Goal: Task Accomplishment & Management: Manage account settings

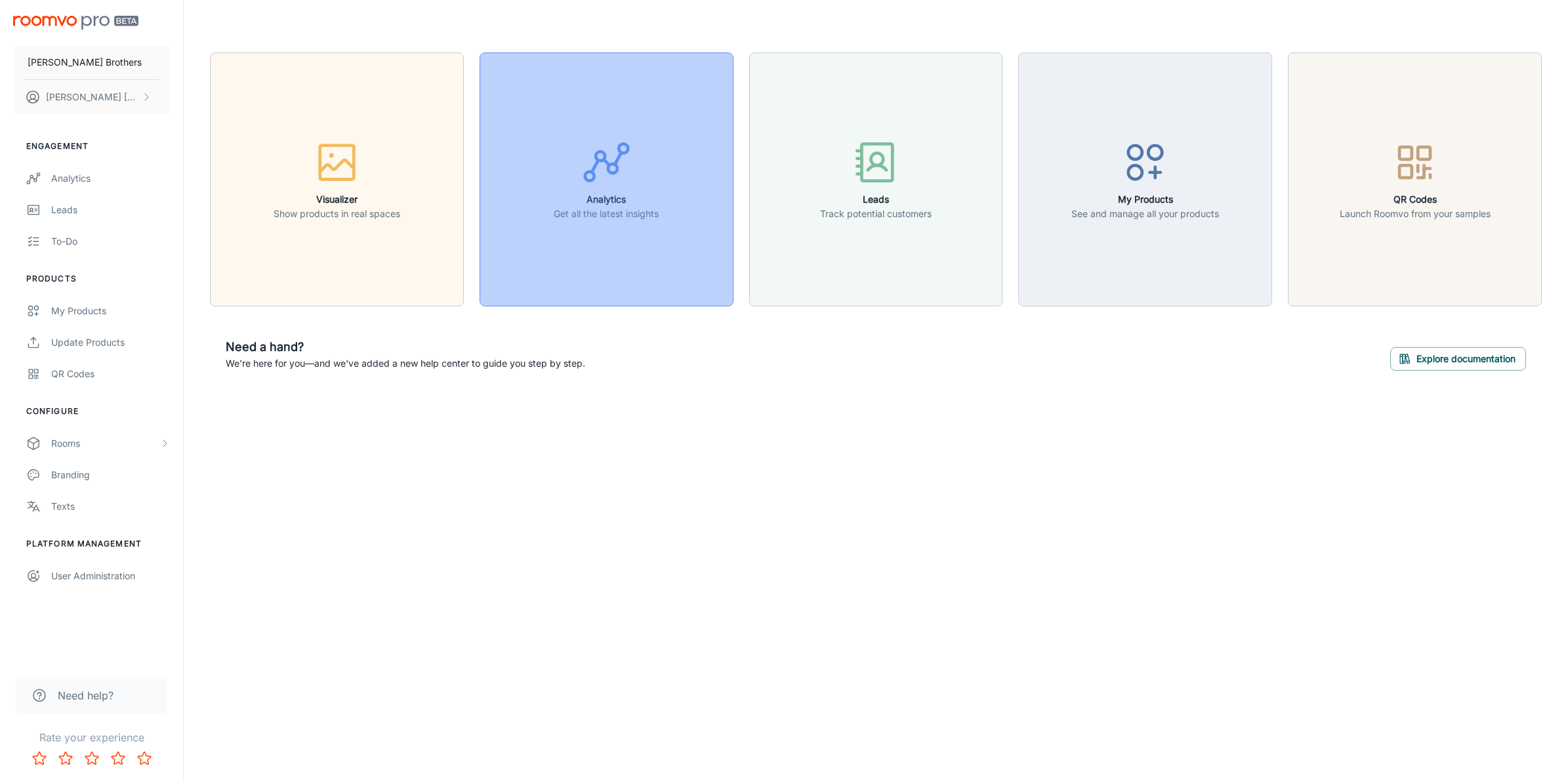
click at [522, 293] on button "Analytics Get all the latest insights" at bounding box center [606, 179] width 254 height 254
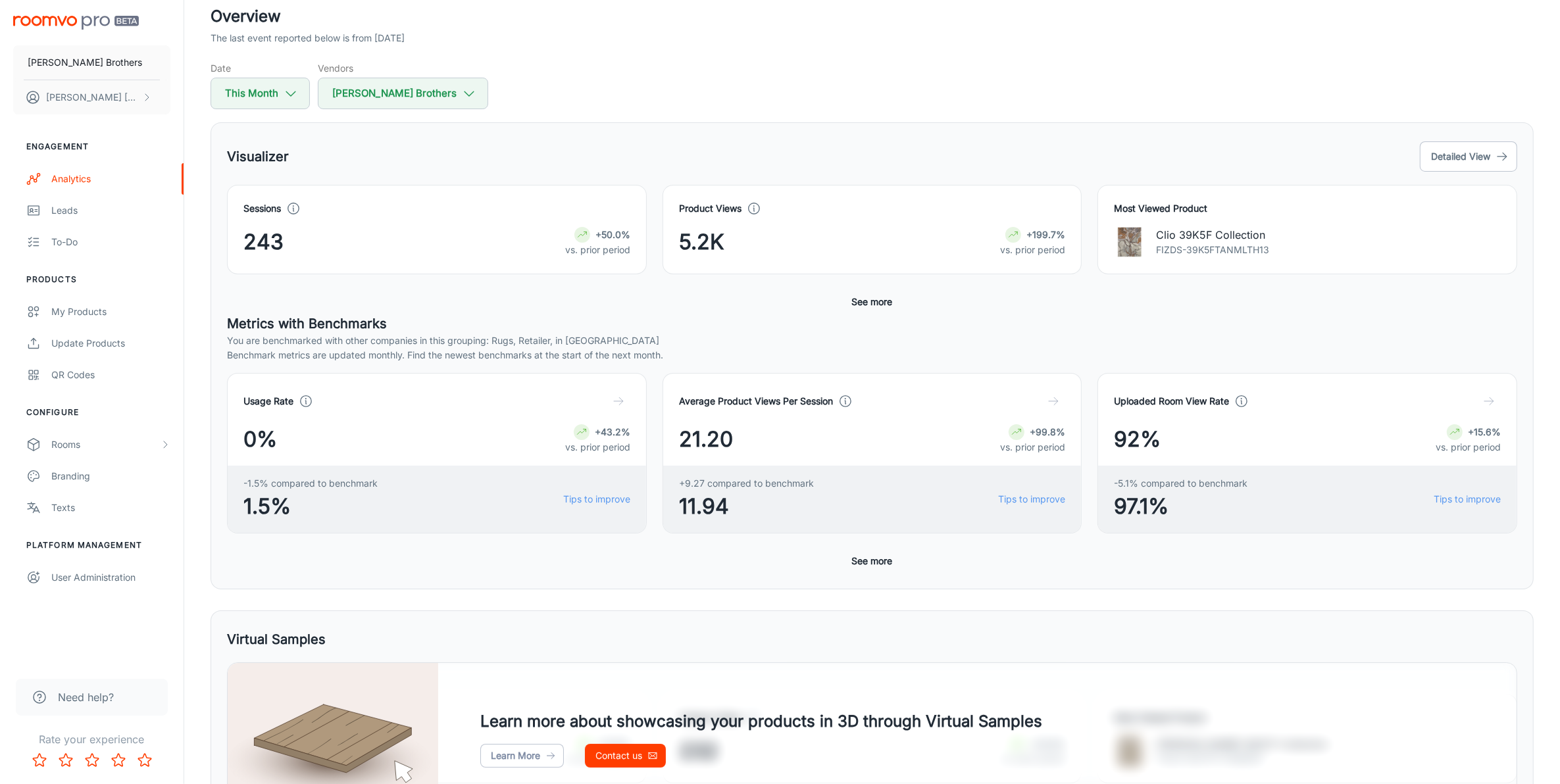
scroll to position [164, 0]
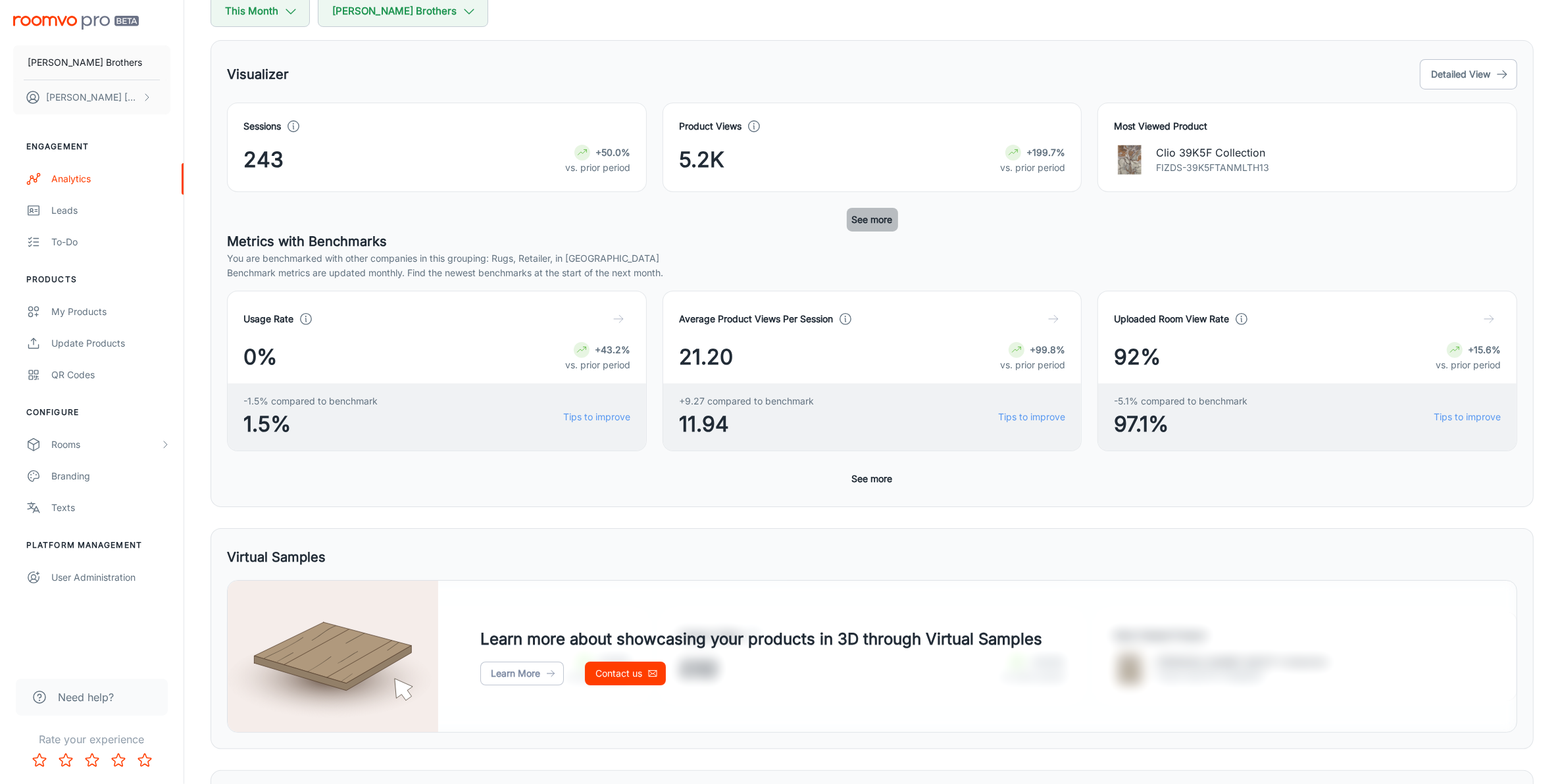
click at [860, 214] on button "See more" at bounding box center [872, 220] width 52 height 24
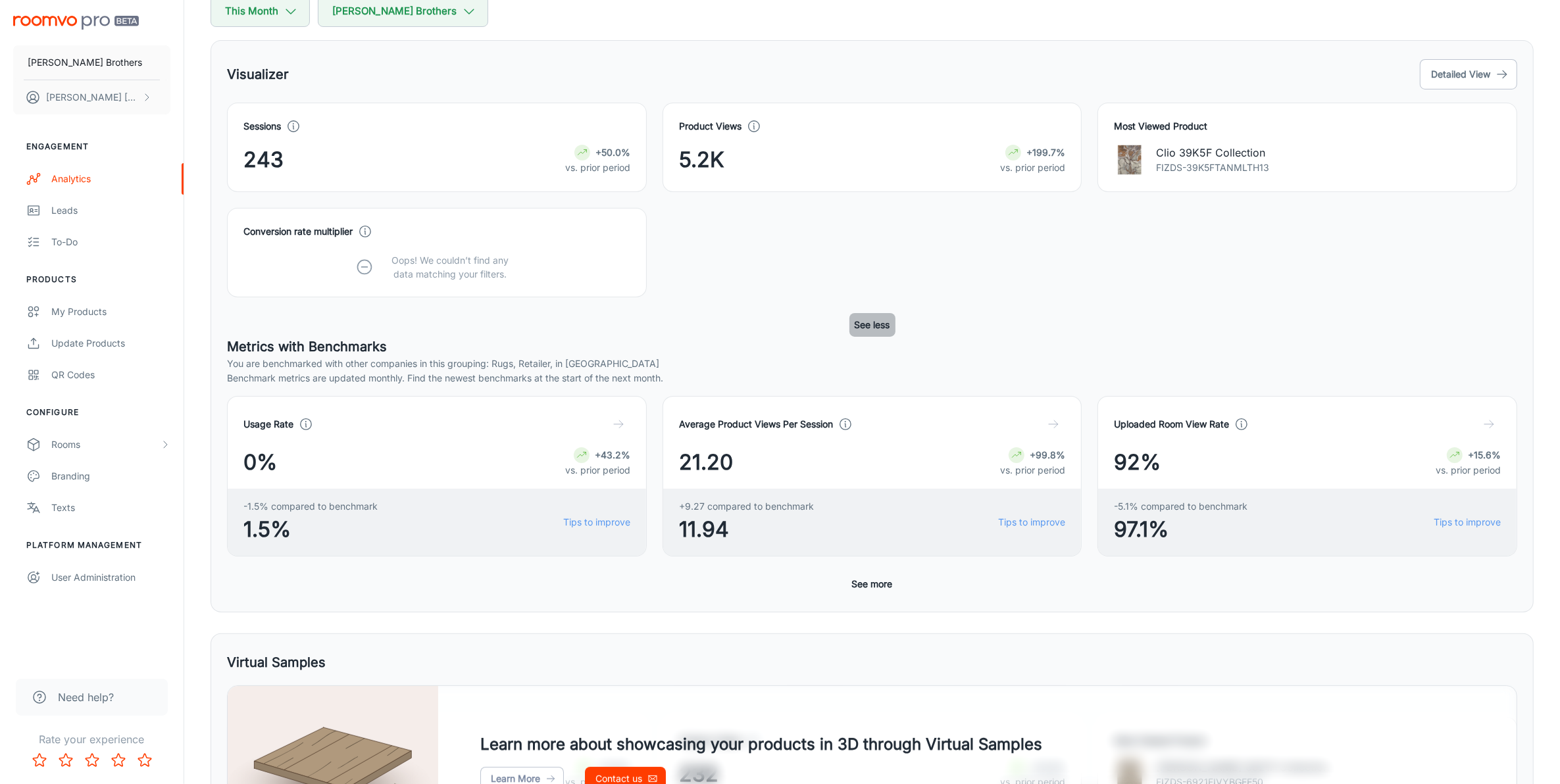
click at [852, 320] on button "See less" at bounding box center [872, 325] width 46 height 24
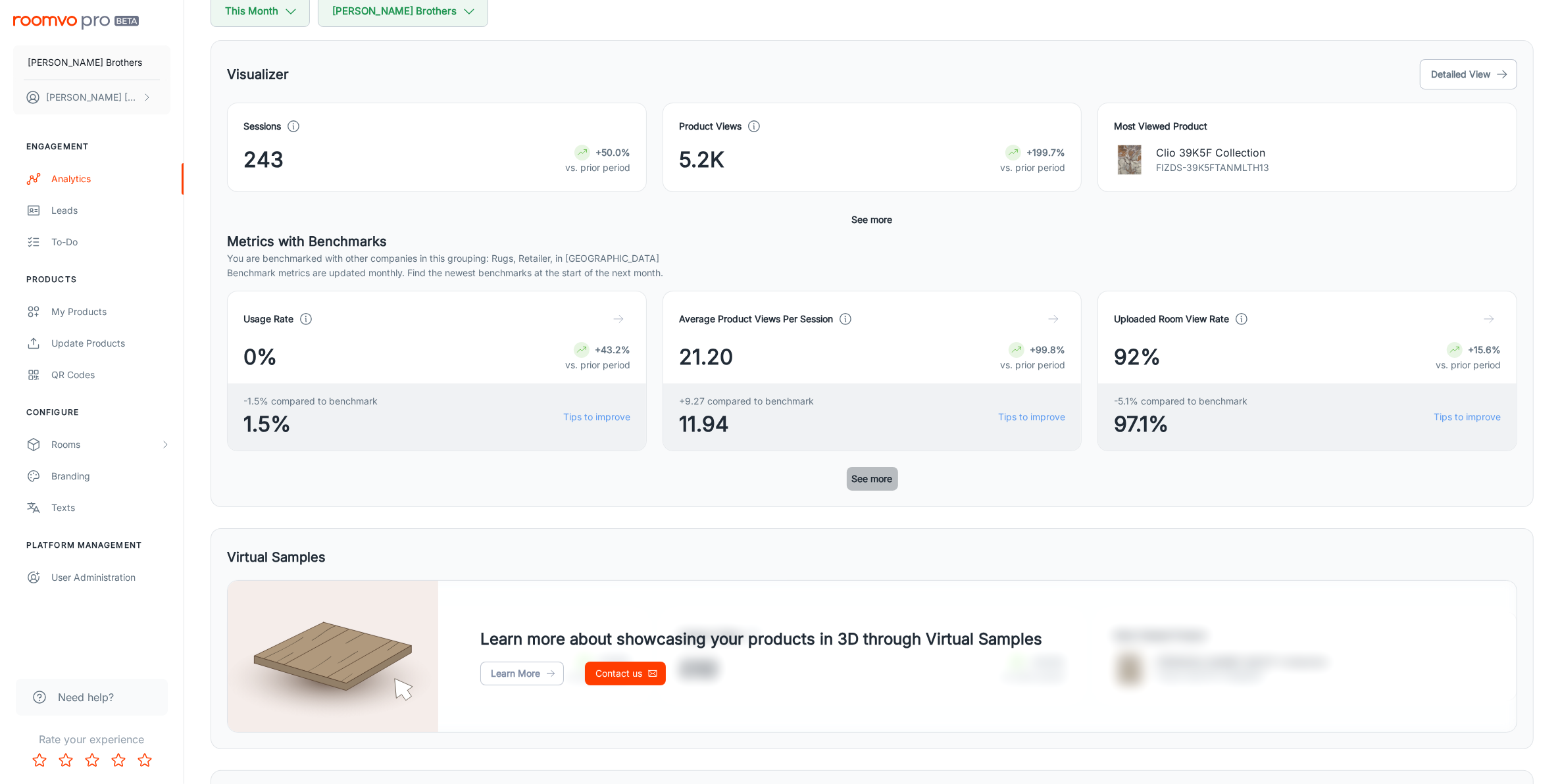
click at [855, 475] on button "See more" at bounding box center [872, 479] width 52 height 24
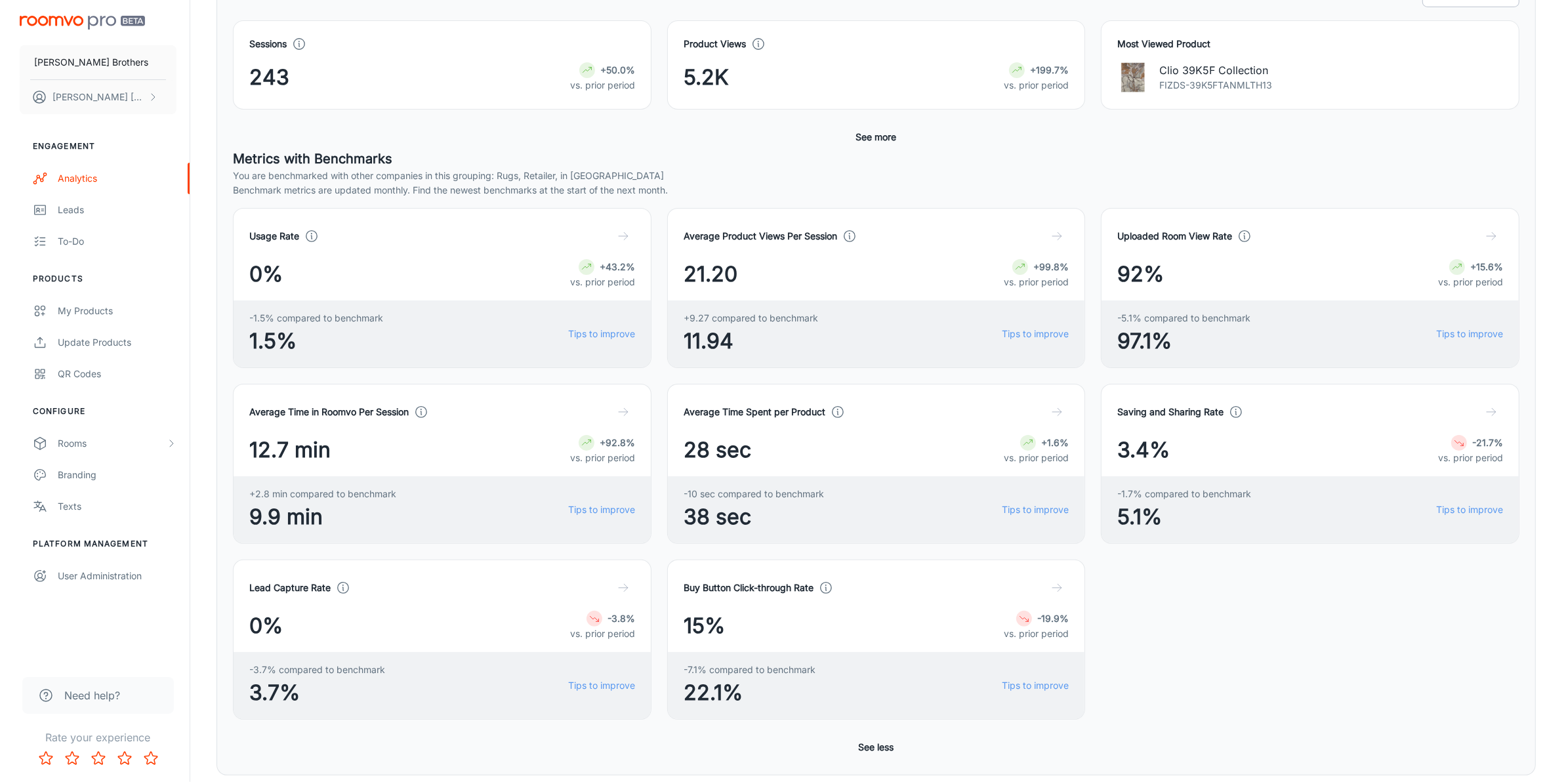
scroll to position [0, 0]
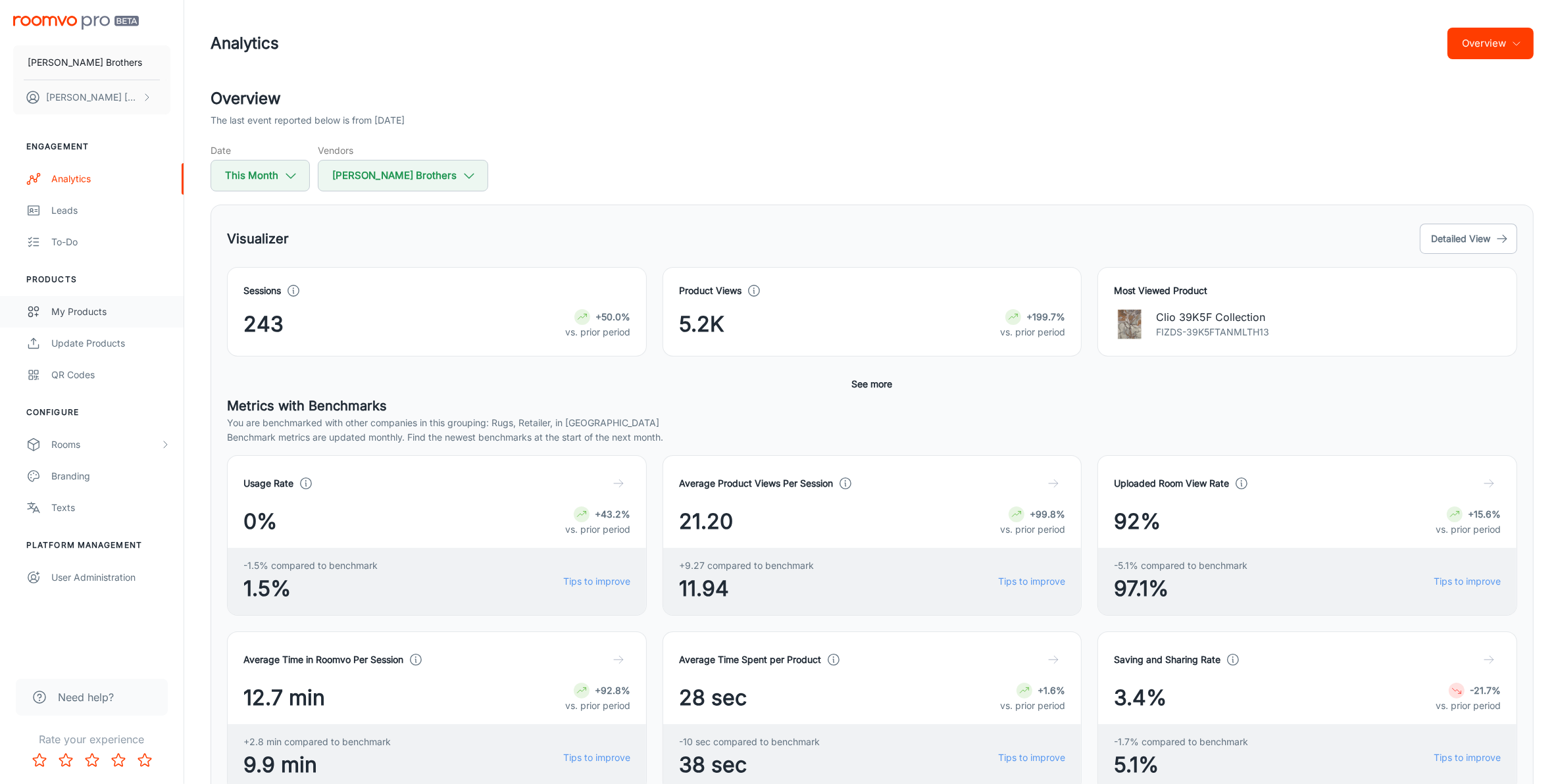
click at [52, 309] on div "My Products" at bounding box center [111, 312] width 119 height 15
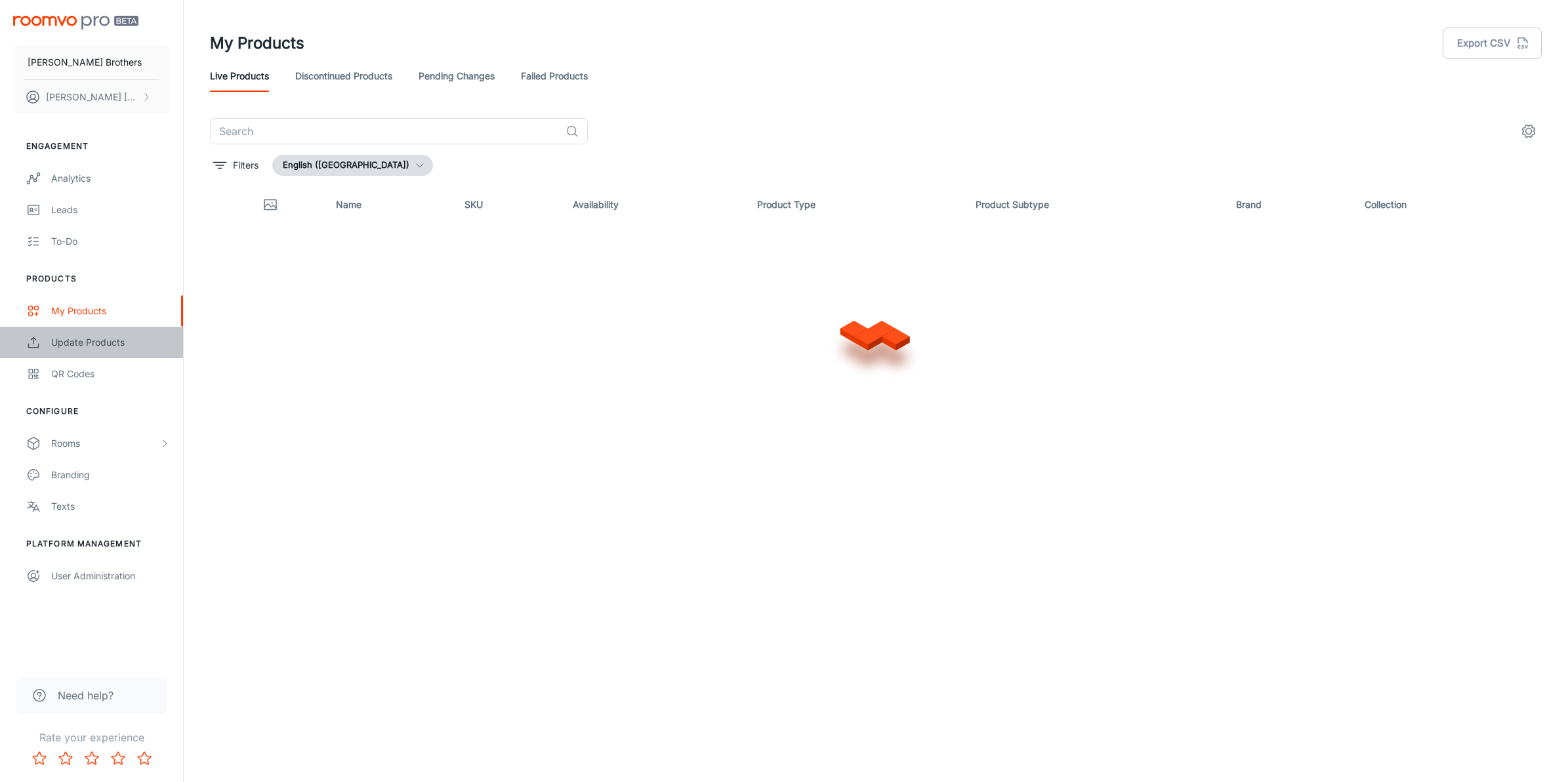
click at [97, 346] on div "Update Products" at bounding box center [111, 342] width 119 height 15
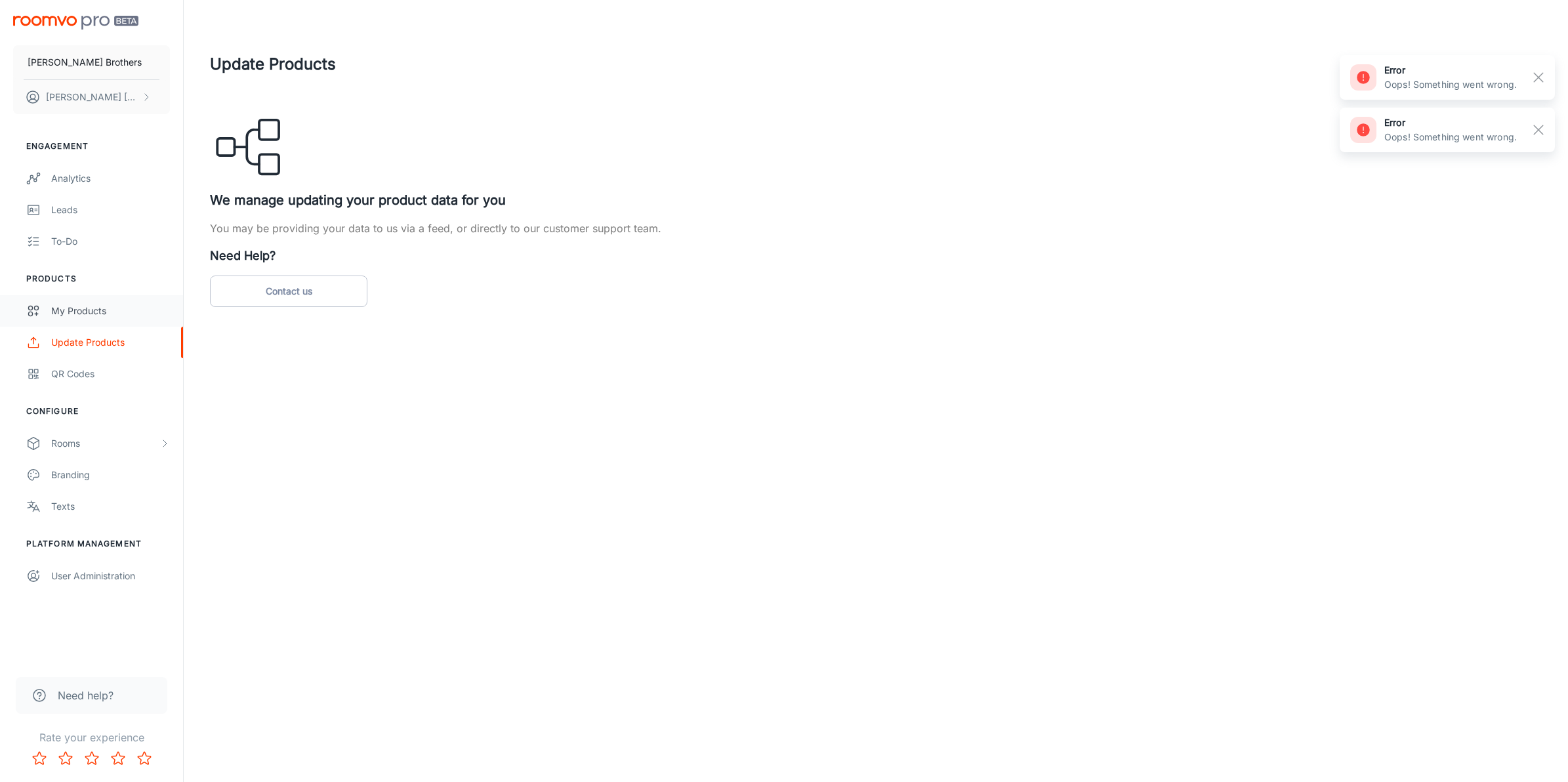
click at [86, 313] on div "My Products" at bounding box center [111, 311] width 119 height 15
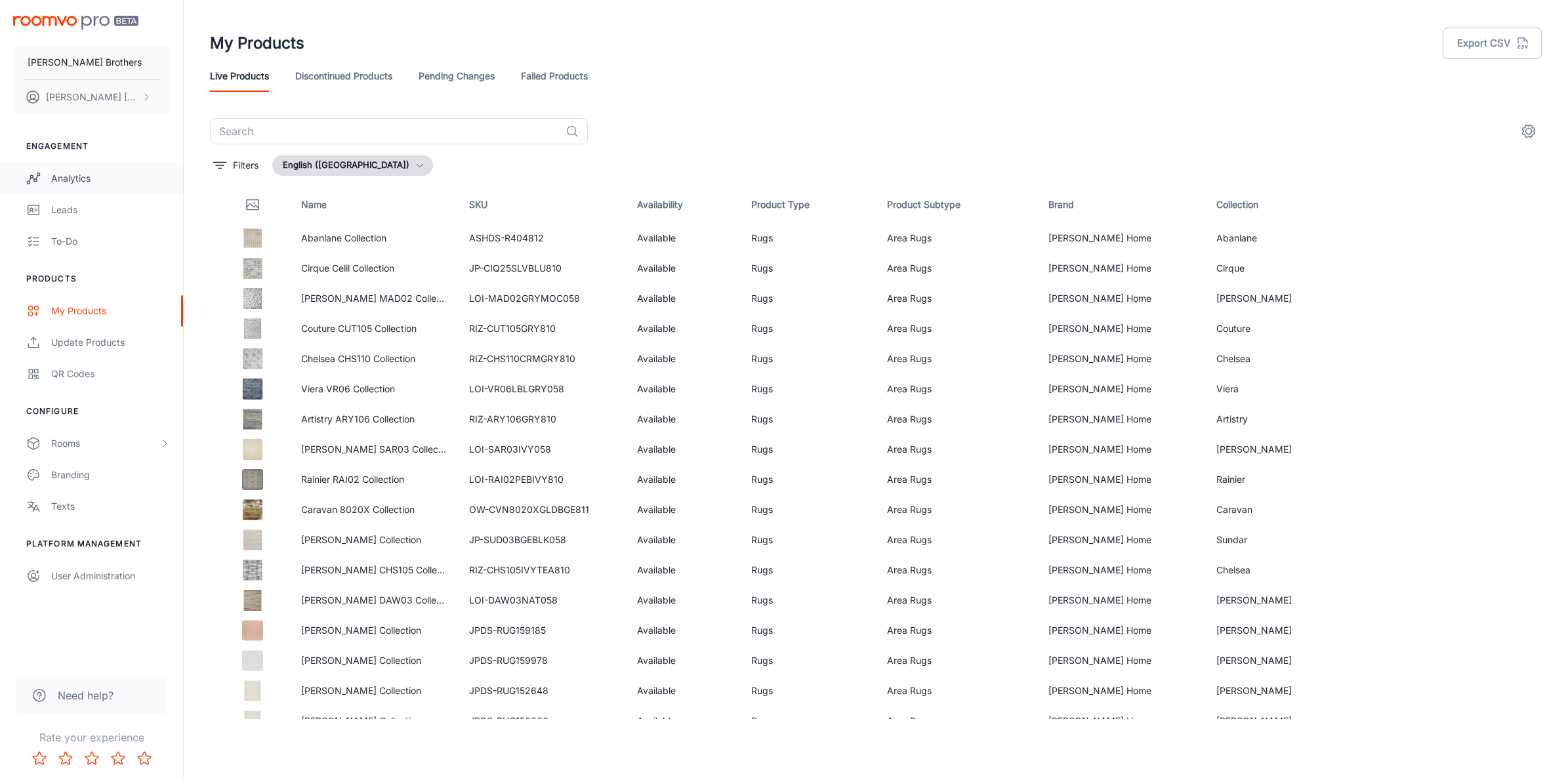
click at [59, 176] on div "Analytics" at bounding box center [111, 178] width 119 height 15
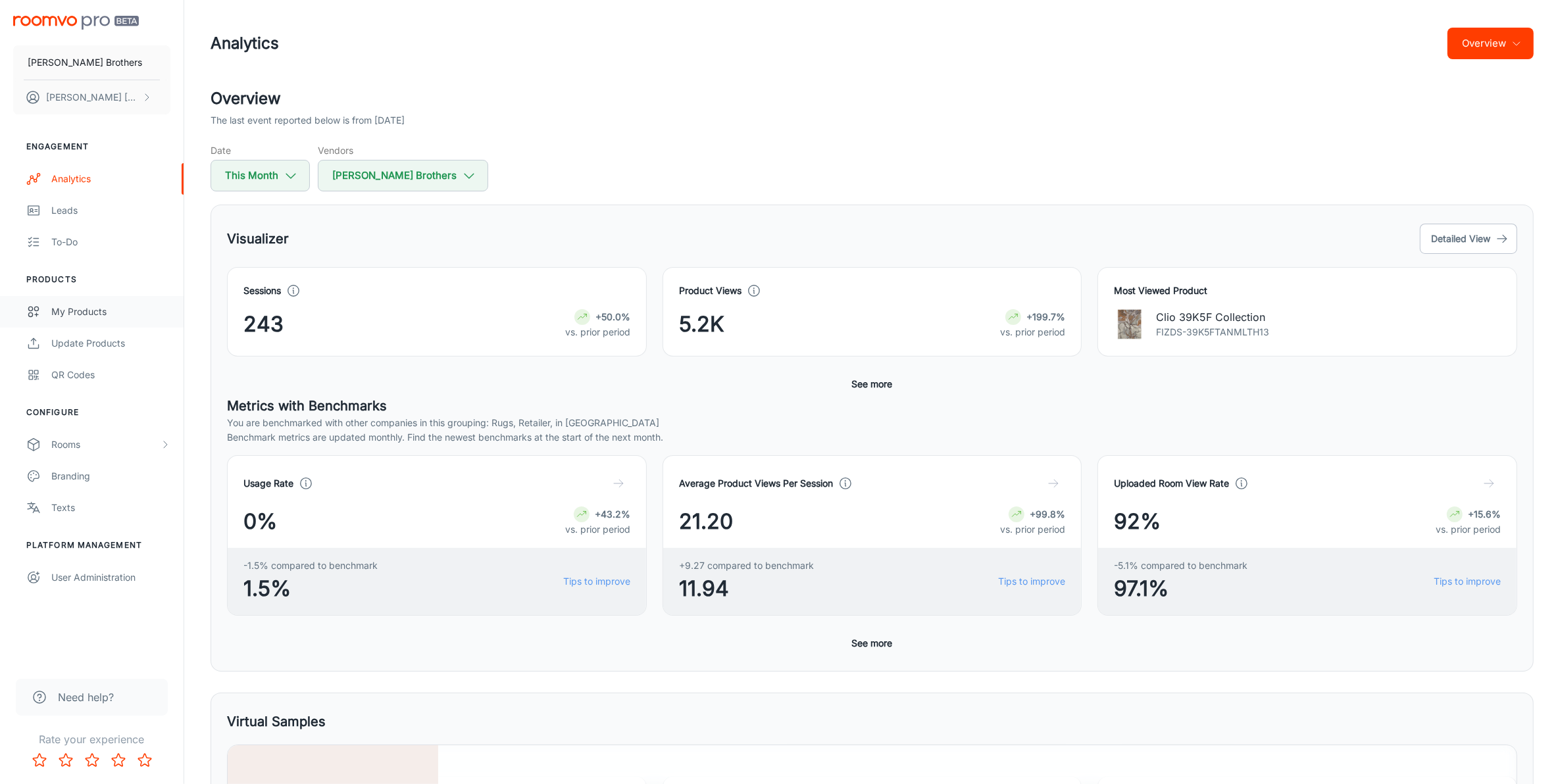
click at [83, 312] on div "My Products" at bounding box center [111, 312] width 119 height 15
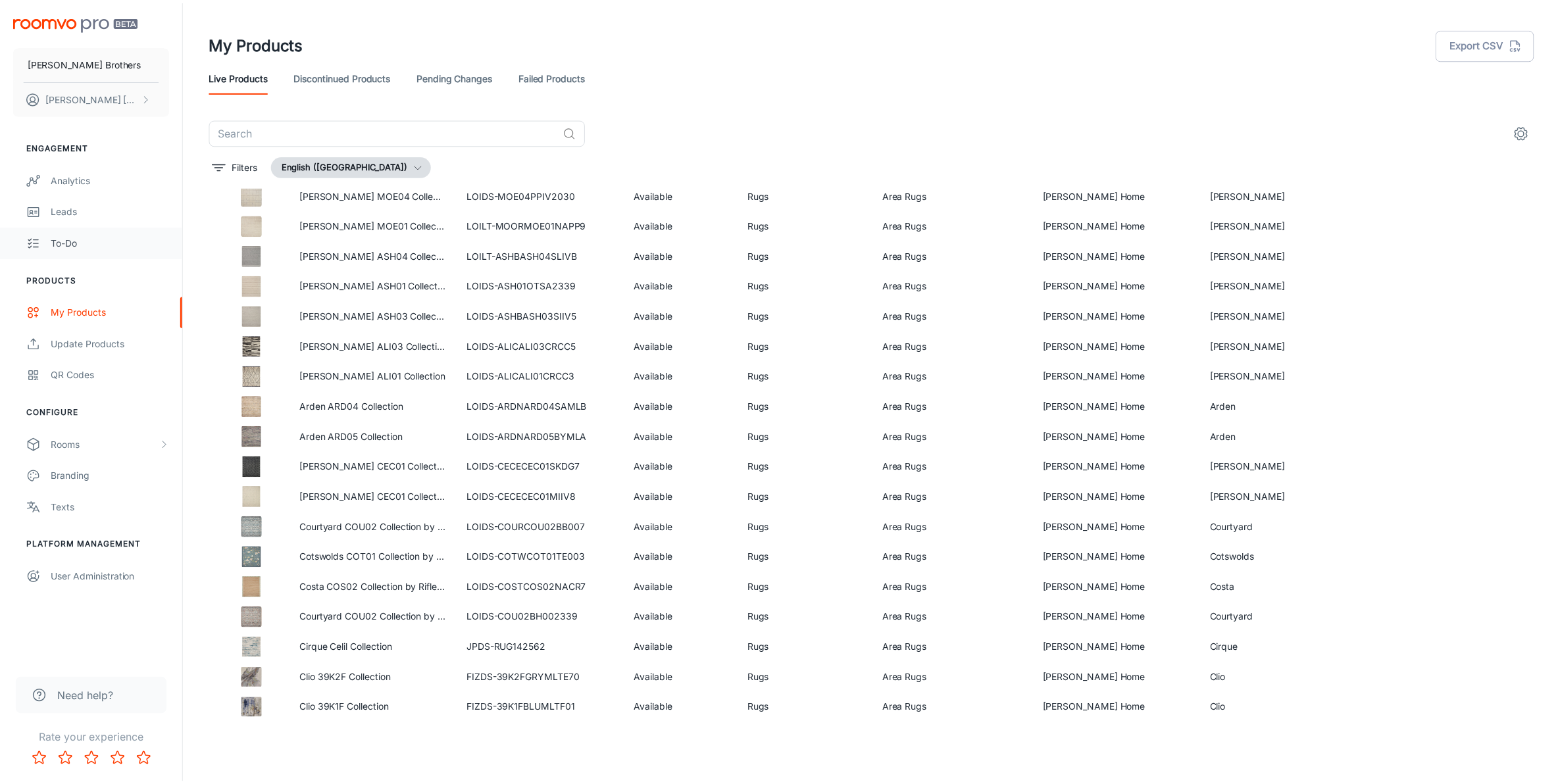
scroll to position [3372, 0]
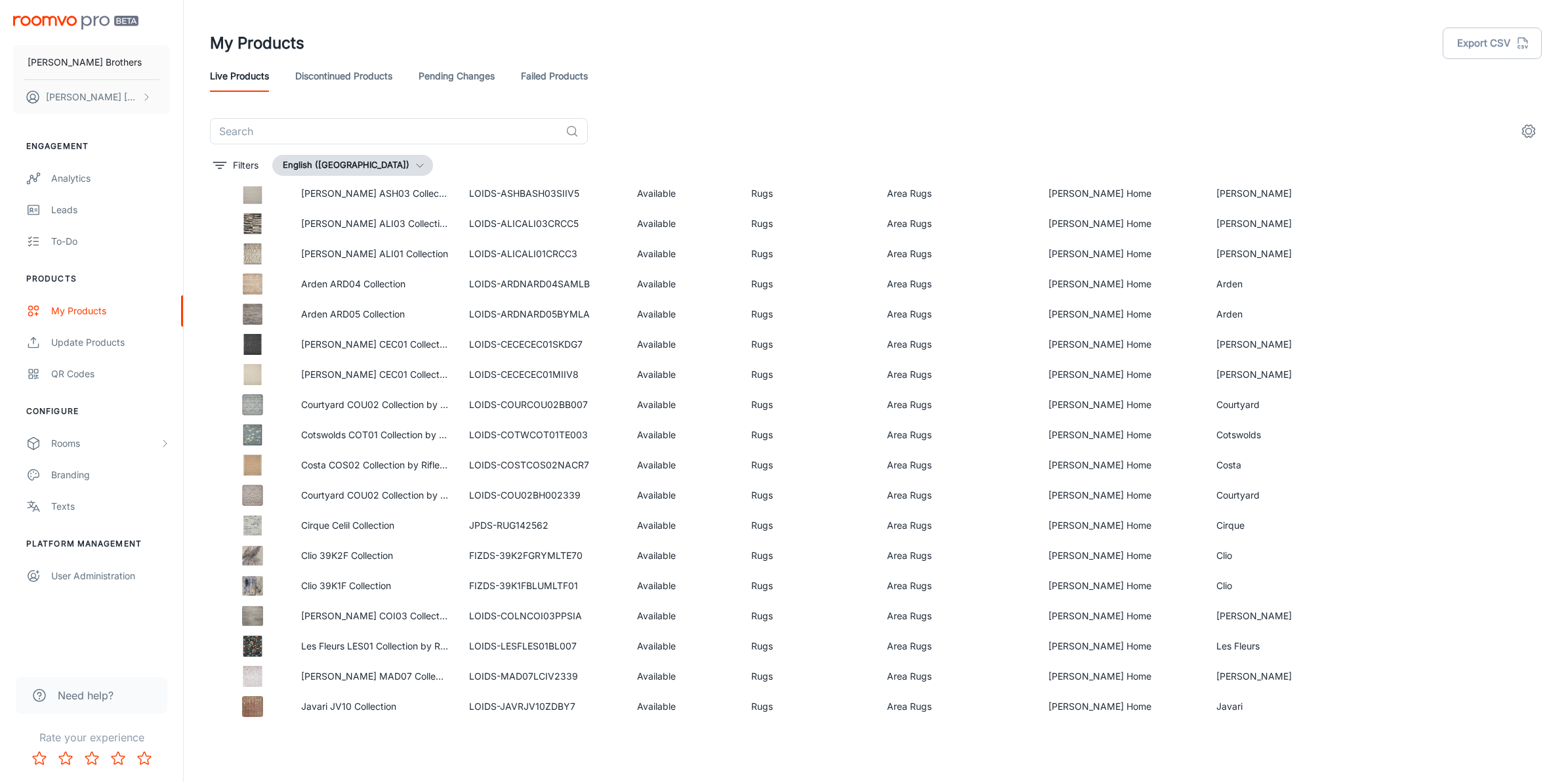
click at [459, 82] on link "Pending Changes" at bounding box center [456, 76] width 76 height 32
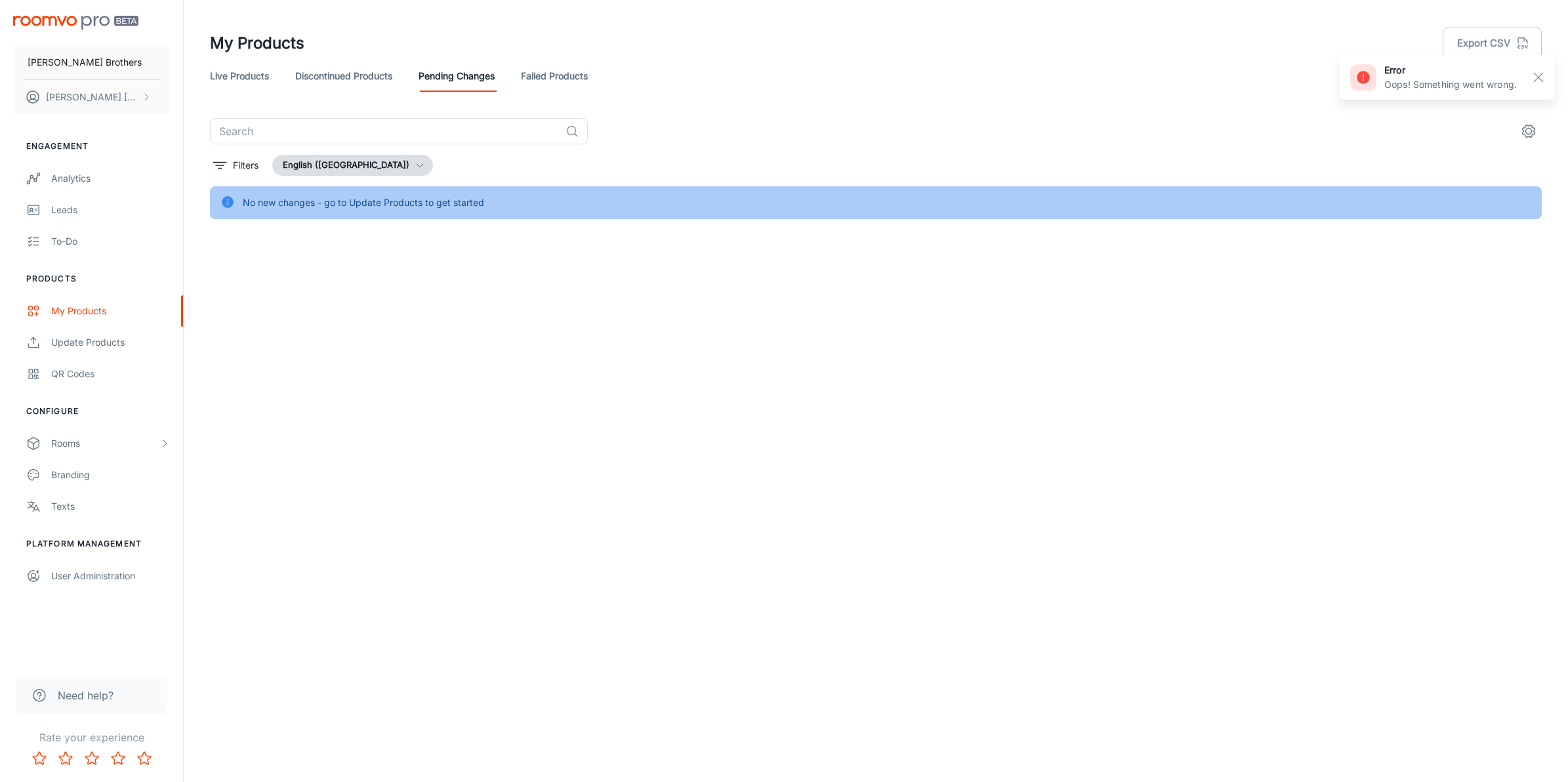
click at [340, 89] on link "Discontinued Products" at bounding box center [343, 76] width 97 height 32
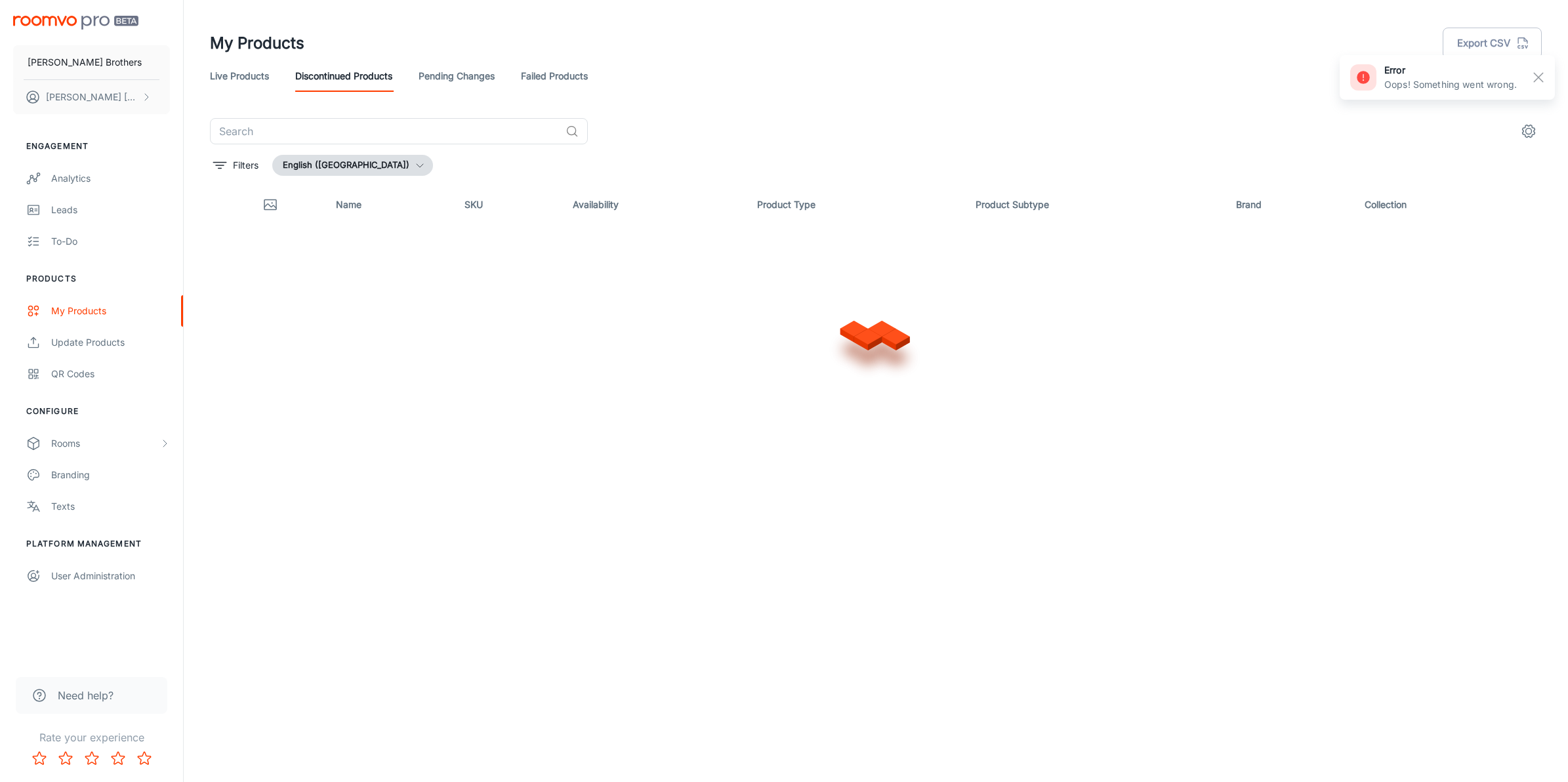
click at [234, 84] on link "Live Products" at bounding box center [239, 76] width 59 height 32
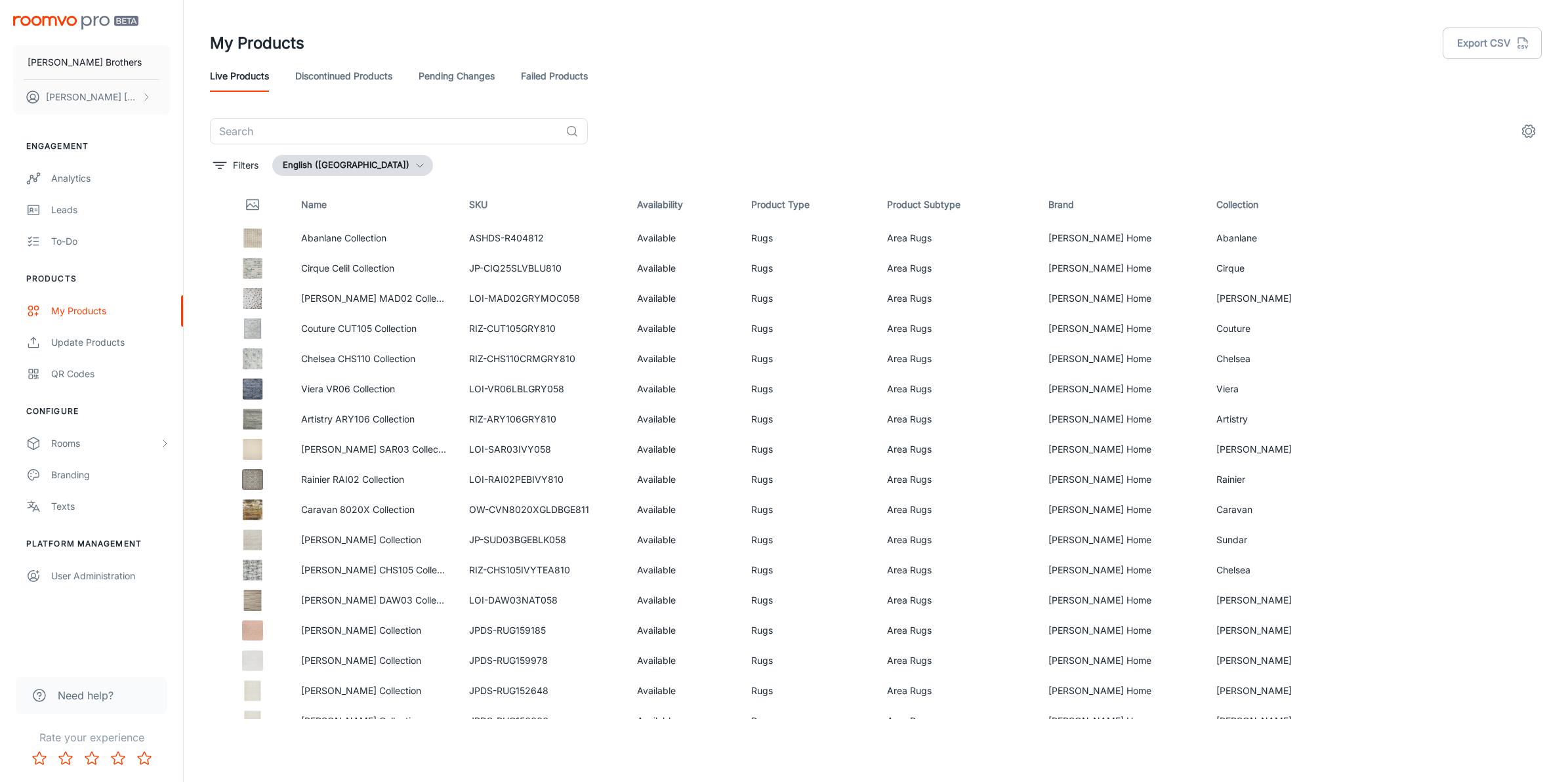
click at [426, 116] on header "My Products Export CSV Live Products Discontinued Products Pending Changes Fail…" at bounding box center [875, 59] width 1363 height 118
click at [428, 125] on input "text" at bounding box center [385, 131] width 350 height 26
paste input "RIZ-GS084CBGEBRN810"
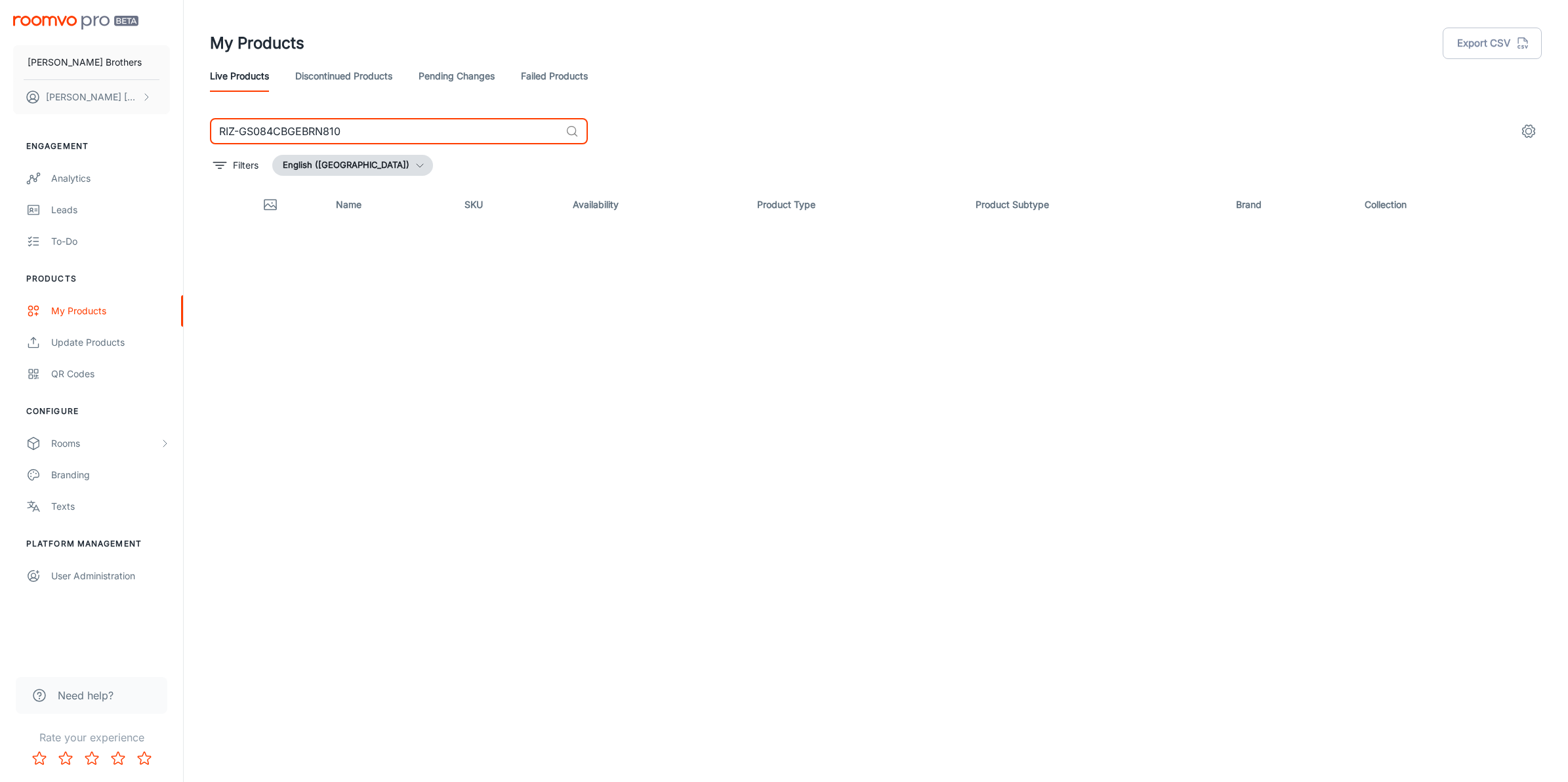
click at [428, 125] on input "RIZ-GS084CBGEBRN810" at bounding box center [385, 131] width 350 height 26
type input "RIZ-GS084CBGEBRN810"
click at [69, 348] on div "Update Products" at bounding box center [111, 342] width 119 height 15
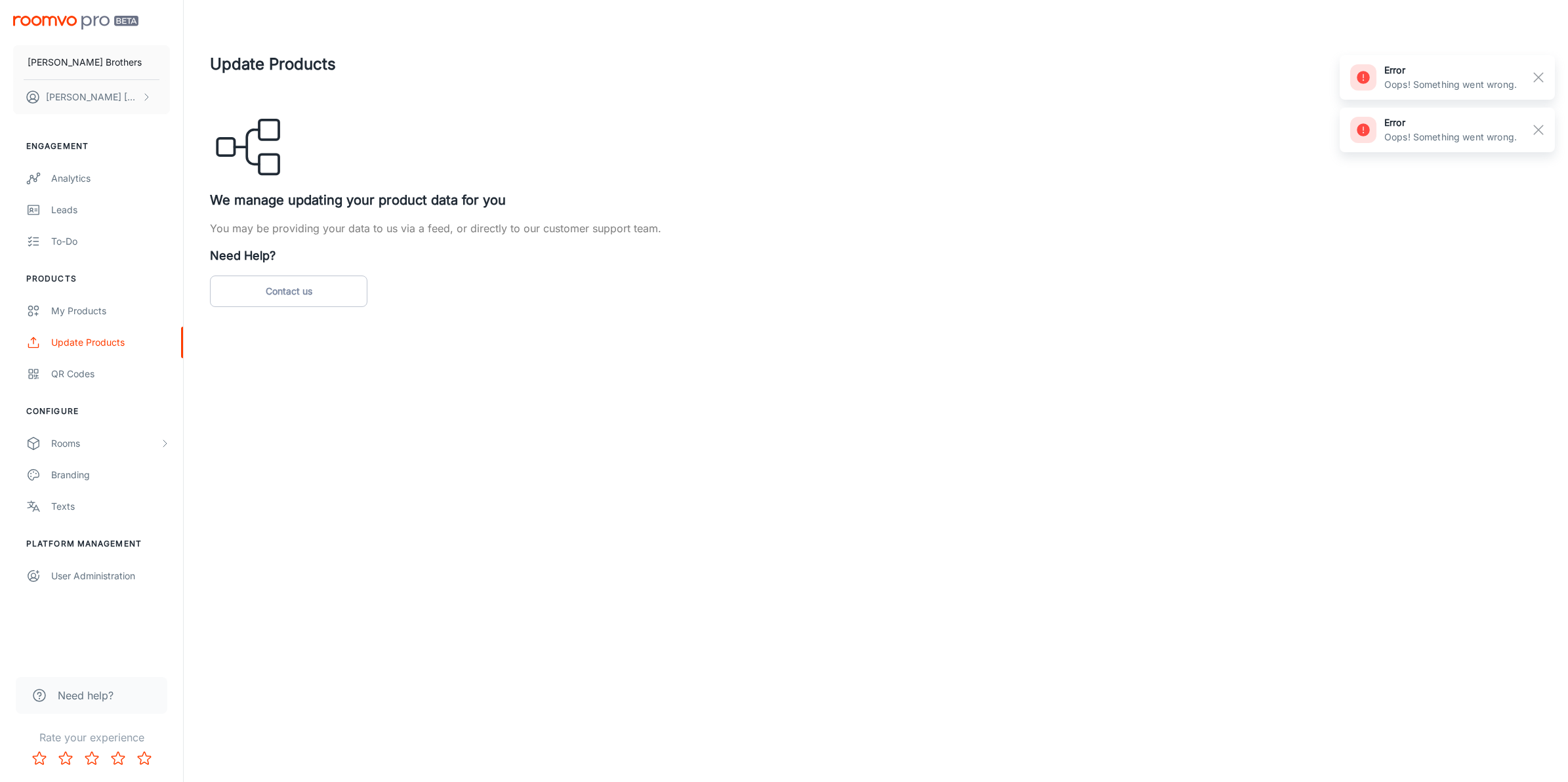
click at [989, 137] on div "Update Products We manage updating your product data for you You may be providi…" at bounding box center [876, 180] width 1332 height 255
click at [1545, 77] on rect "button" at bounding box center [1538, 77] width 16 height 16
click at [70, 368] on div "QR Codes" at bounding box center [111, 374] width 119 height 15
